Goal: Task Accomplishment & Management: Complete application form

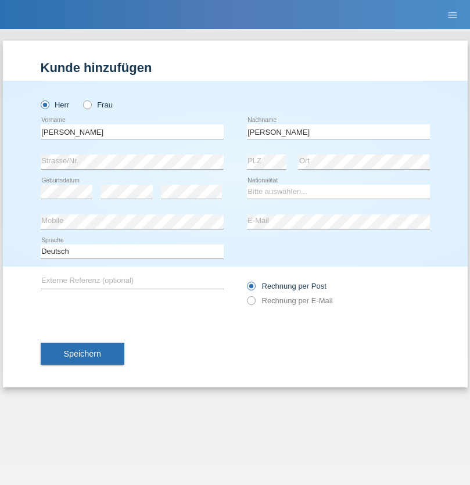
type input "Mohamed"
select select "SY"
select select "C"
select select "21"
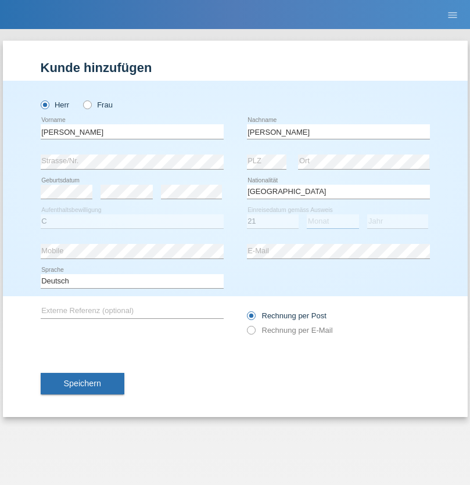
select select "12"
select select "2013"
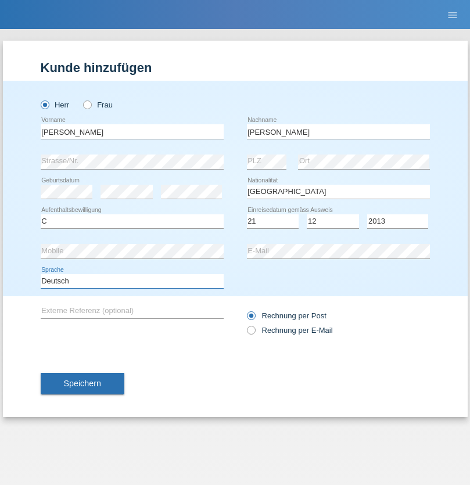
select select "en"
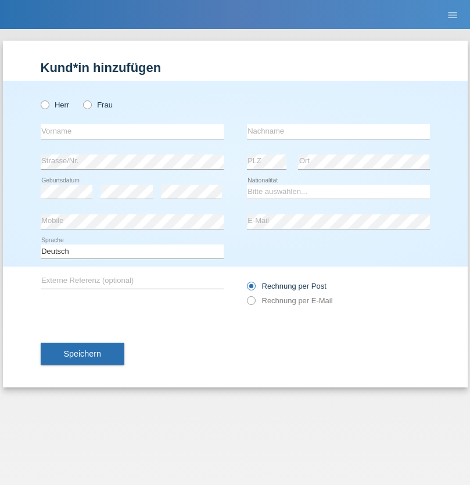
radio input "true"
click at [132, 131] on input "text" at bounding box center [132, 131] width 183 height 15
type input "David"
click at [338, 131] on input "text" at bounding box center [338, 131] width 183 height 15
type input "Senn"
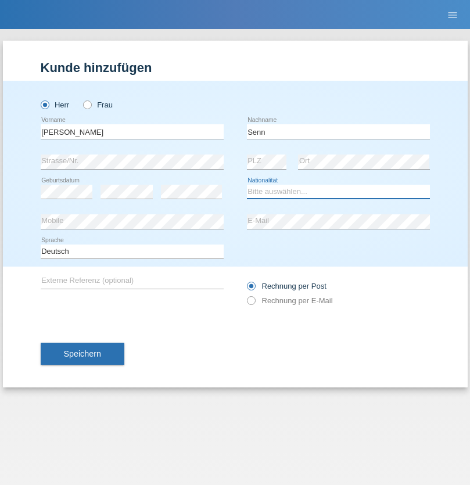
select select "CH"
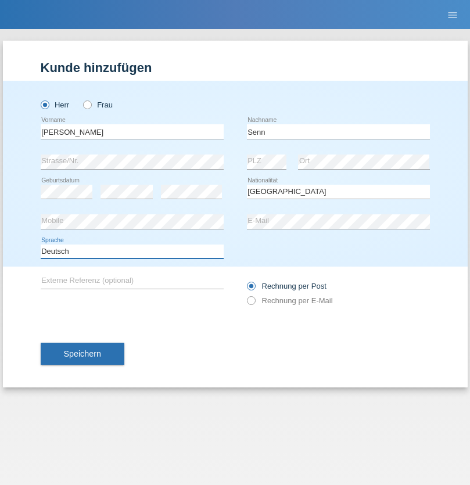
select select "en"
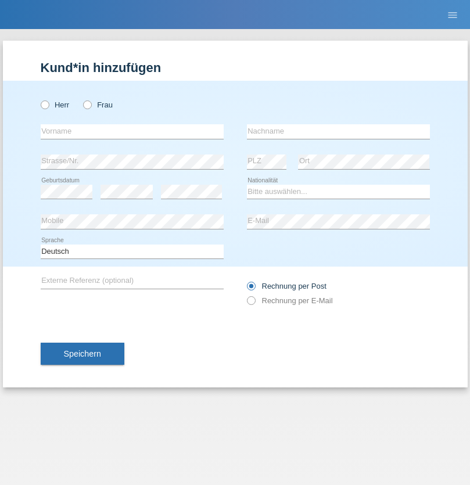
radio input "true"
click at [132, 131] on input "text" at bounding box center [132, 131] width 183 height 15
type input "Petre"
click at [338, 131] on input "text" at bounding box center [338, 131] width 183 height 15
type input "Bujor"
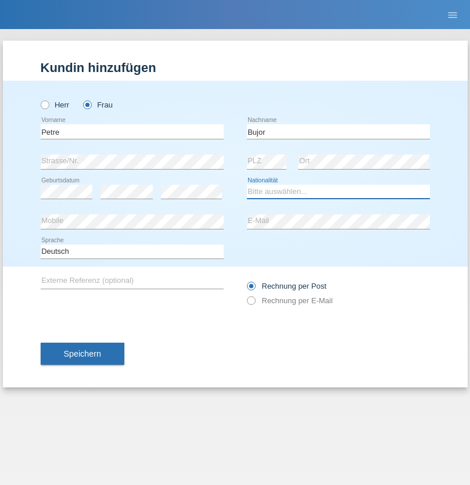
select select "RO"
select select "C"
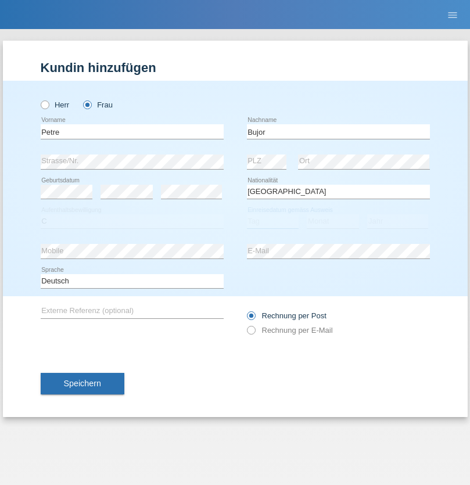
select select "08"
select select "09"
select select "2021"
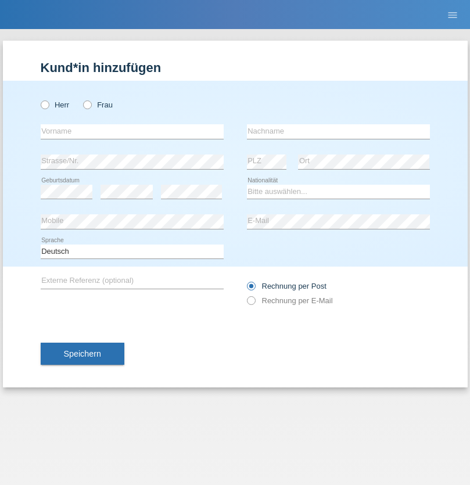
radio input "true"
click at [132, 131] on input "text" at bounding box center [132, 131] width 183 height 15
type input "agnertina"
click at [338, 131] on input "text" at bounding box center [338, 131] width 183 height 15
type input "noshaj"
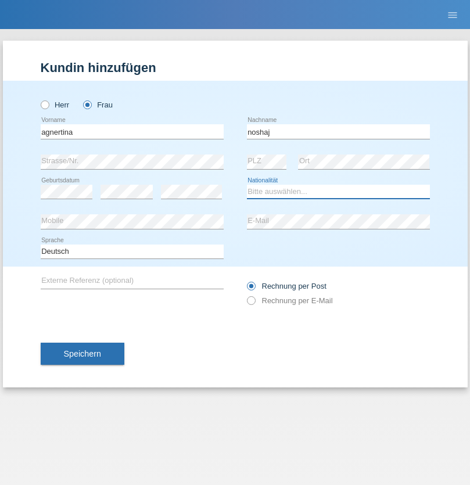
select select "NL"
select select "C"
select select "01"
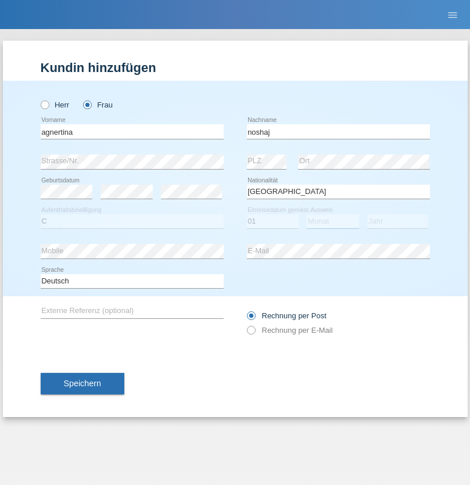
select select "08"
select select "2021"
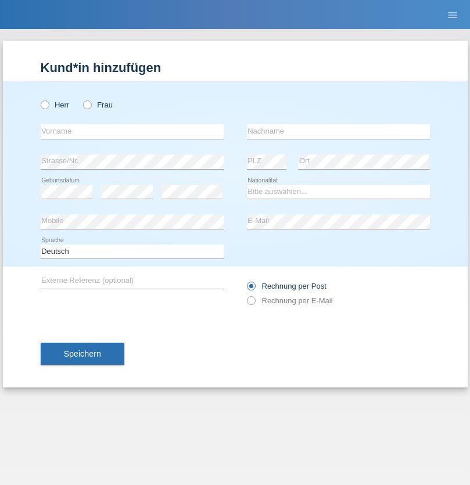
radio input "true"
click at [132, 131] on input "text" at bounding box center [132, 131] width 183 height 15
type input "firat"
click at [338, 131] on input "text" at bounding box center [338, 131] width 183 height 15
type input "kara"
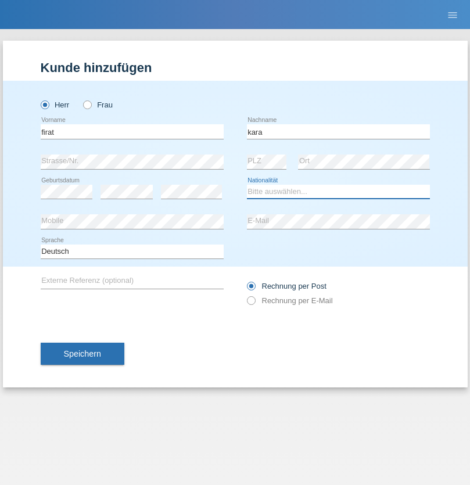
select select "CH"
radio input "true"
click at [132, 131] on input "text" at bounding box center [132, 131] width 183 height 15
type input "Cristian"
click at [338, 131] on input "text" at bounding box center [338, 131] width 183 height 15
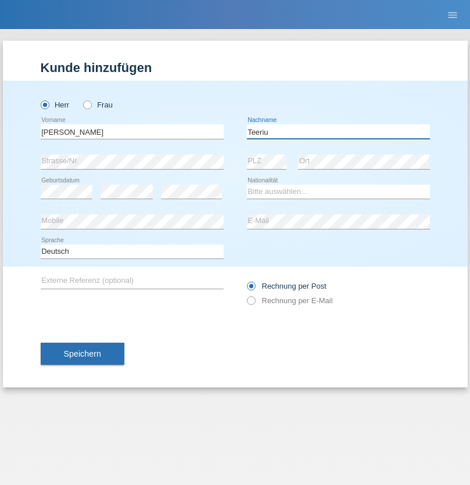
type input "Teeriu"
select select "RO"
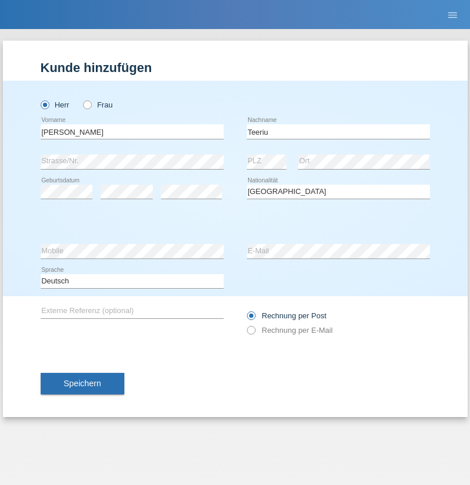
select select "C"
select select "08"
select select "09"
select select "2021"
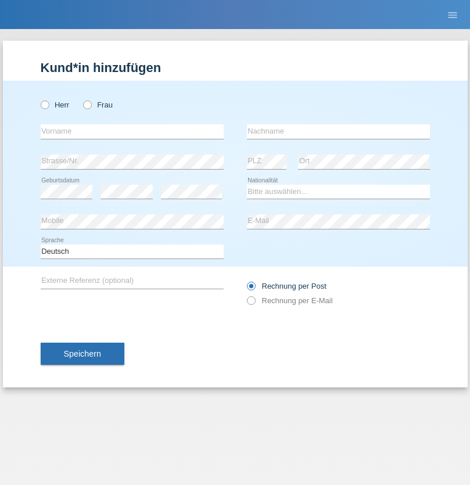
radio input "true"
click at [132, 131] on input "text" at bounding box center [132, 131] width 183 height 15
type input "Rihanna"
click at [338, 131] on input "text" at bounding box center [338, 131] width 183 height 15
type input "Dössegger"
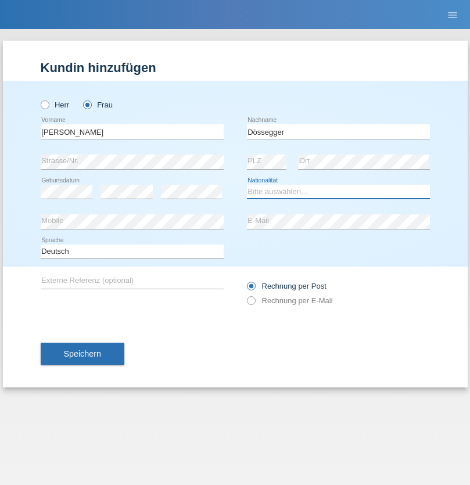
select select "CH"
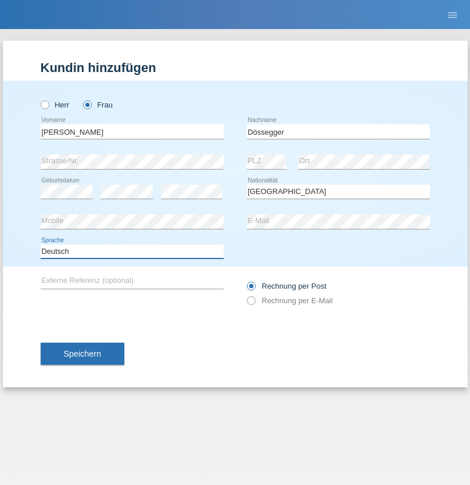
select select "en"
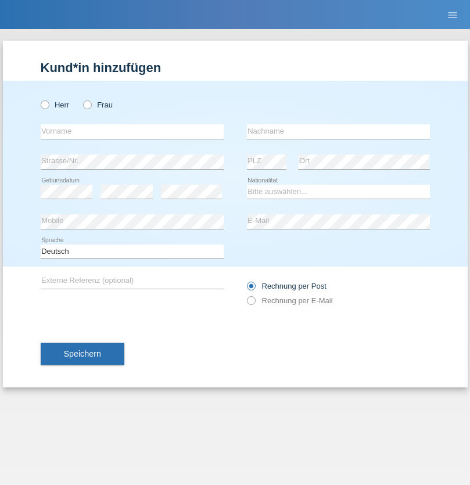
radio input "true"
click at [132, 131] on input "text" at bounding box center [132, 131] width 183 height 15
type input "Senije"
click at [338, 131] on input "text" at bounding box center [338, 131] width 183 height 15
type input "[DEMOGRAPHIC_DATA]"
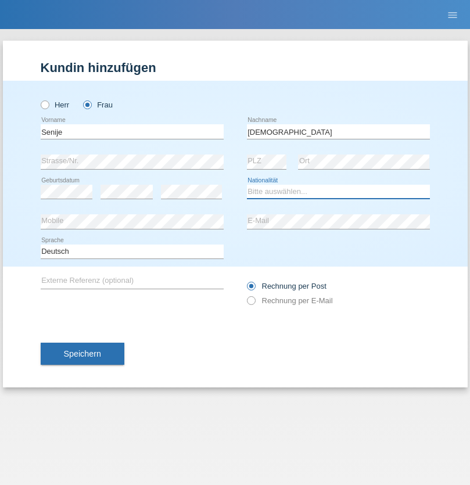
select select "CH"
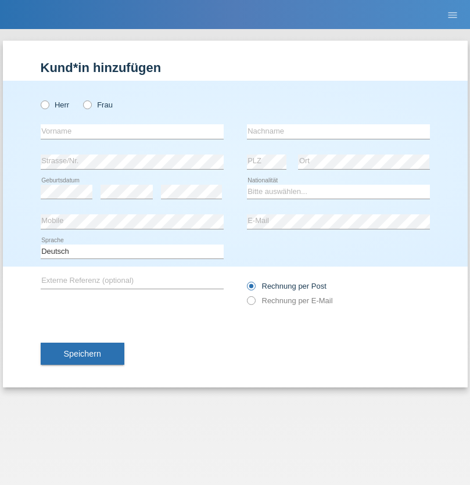
radio input "true"
click at [132, 131] on input "text" at bounding box center [132, 131] width 183 height 15
type input "[PERSON_NAME]"
click at [338, 131] on input "text" at bounding box center [338, 131] width 183 height 15
type input "Priestley"
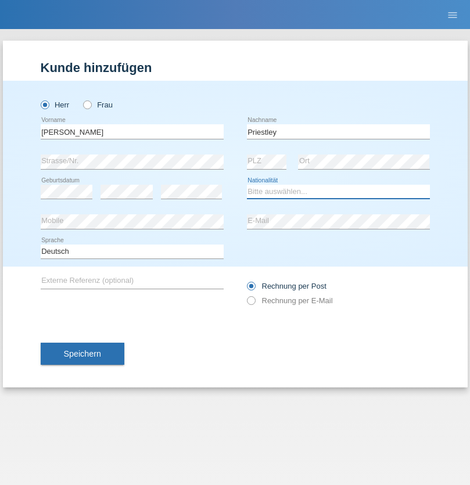
select select "CH"
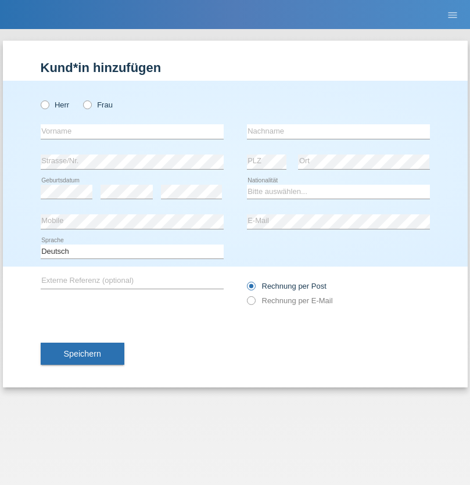
radio input "true"
click at [132, 131] on input "text" at bounding box center [132, 131] width 183 height 15
type input "Francesco"
click at [338, 131] on input "text" at bounding box center [338, 131] width 183 height 15
type input "Fortugno"
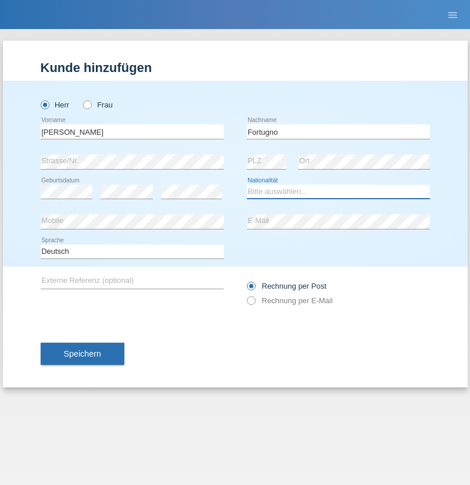
select select "IT"
select select "C"
select select "09"
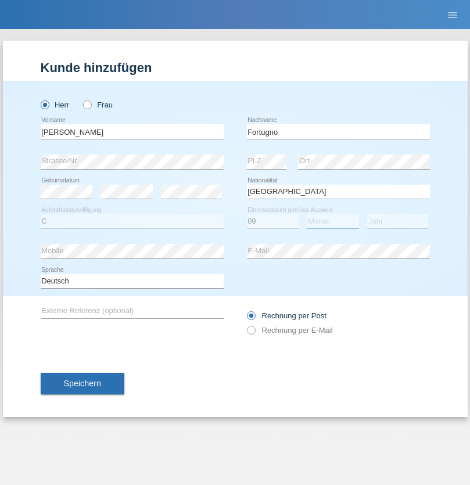
select select "08"
select select "2006"
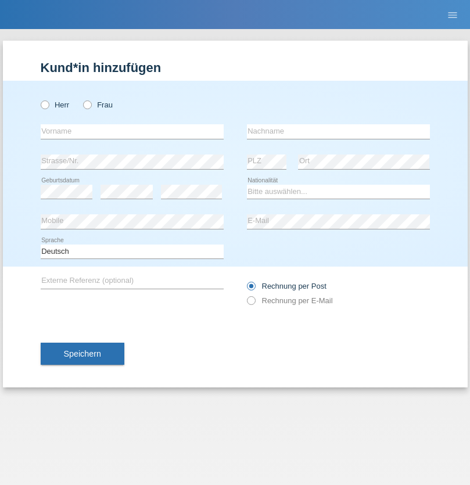
radio input "true"
click at [132, 131] on input "text" at bounding box center [132, 131] width 183 height 15
type input "[PERSON_NAME]"
click at [338, 131] on input "text" at bounding box center [338, 131] width 183 height 15
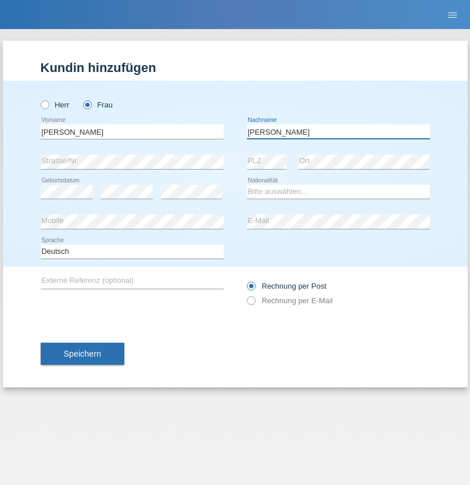
type input "[PERSON_NAME]"
select select "UA"
select select "C"
select select "23"
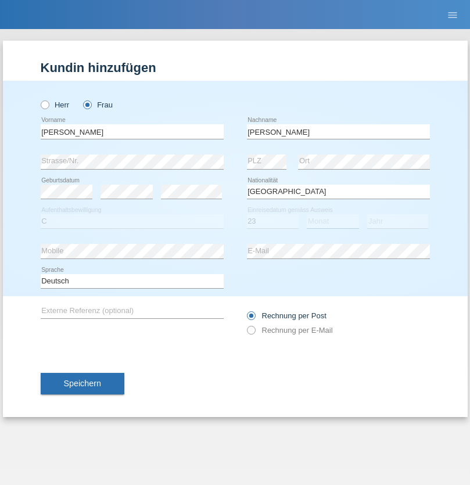
select select "10"
select select "2021"
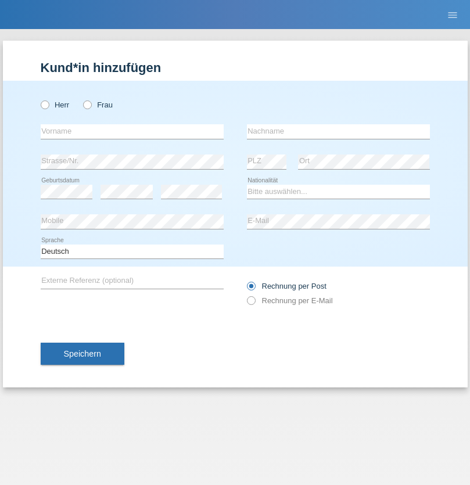
radio input "true"
click at [132, 131] on input "text" at bounding box center [132, 131] width 183 height 15
type input "Nuria"
click at [338, 131] on input "text" at bounding box center [338, 131] width 183 height 15
type input "D'Antino"
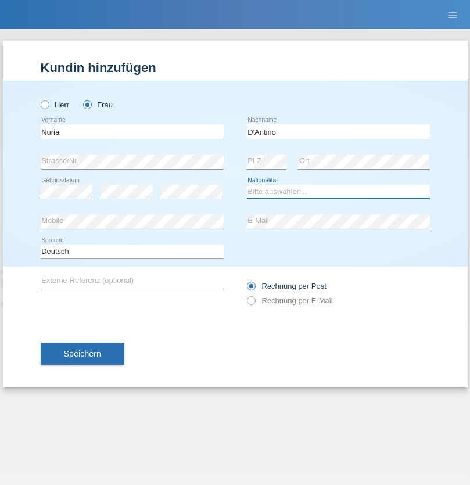
select select "CH"
